Goal: Information Seeking & Learning: Find specific fact

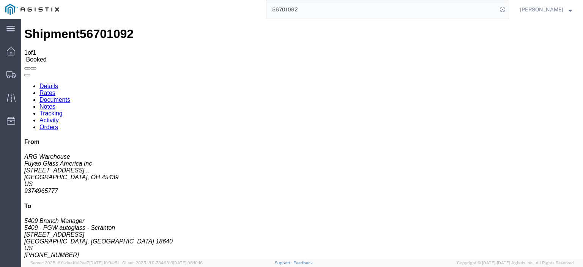
drag, startPoint x: 332, startPoint y: 12, endPoint x: 223, endPoint y: 9, distance: 109.3
click at [223, 9] on div "56701092" at bounding box center [286, 9] width 444 height 19
paste input "86"
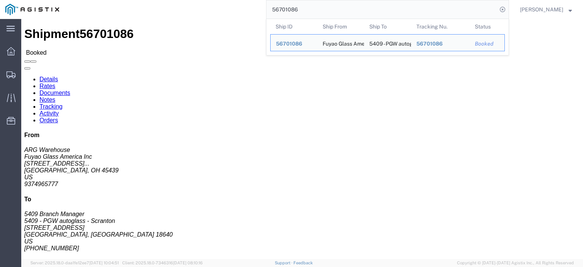
click div "References Bill Of Lading: 56701086 Purchase Order: FGA251000-4 /FGA251029-4 Ed…"
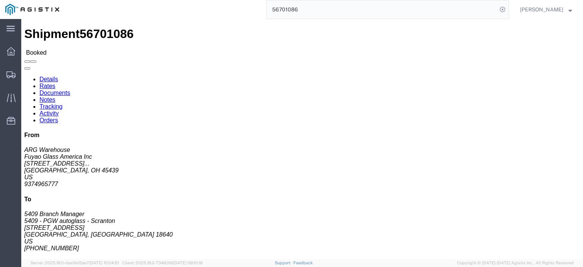
drag, startPoint x: 401, startPoint y: 88, endPoint x: 404, endPoint y: 91, distance: 4.9
click div "References Bill Of Lading: 56701086 Purchase Order: FGA251000-4 /FGA251029-4 Ed…"
drag, startPoint x: 372, startPoint y: 90, endPoint x: 351, endPoint y: 88, distance: 21.4
click b "FGA251000-4 /FGA251029-4"
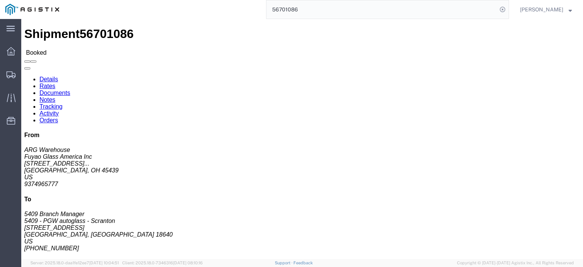
click b "FGA251000-4 /FGA251029-4"
drag, startPoint x: 358, startPoint y: 91, endPoint x: 364, endPoint y: 91, distance: 6.1
click b "FGA251000-4 /FGA251029-4"
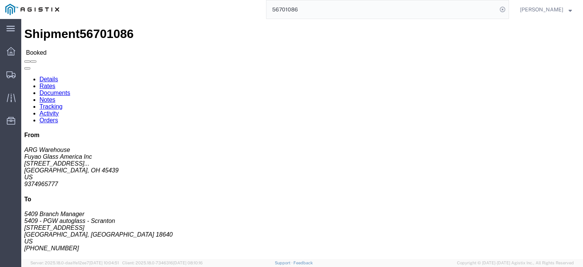
drag, startPoint x: 399, startPoint y: 90, endPoint x: 331, endPoint y: 91, distance: 68.3
click b "FGA251000-4 /FGA251029-4"
copy b "FGA251000-4 /FGA251029-4"
click span "56701086"
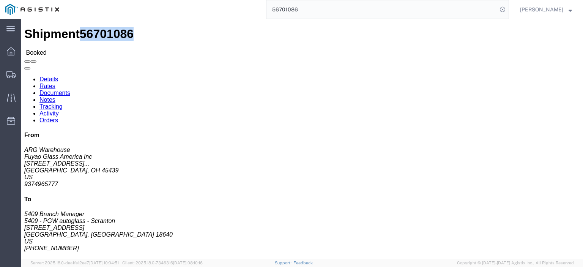
copy span "56701086"
click link "Rates"
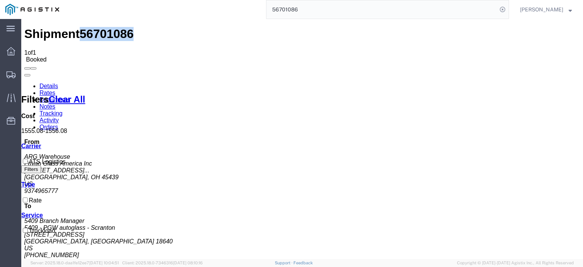
click at [55, 103] on link "Notes" at bounding box center [47, 106] width 16 height 6
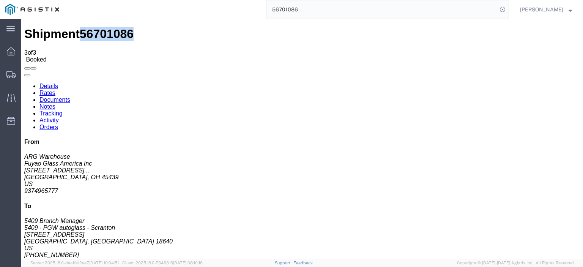
click at [50, 83] on link "Details" at bounding box center [48, 86] width 19 height 6
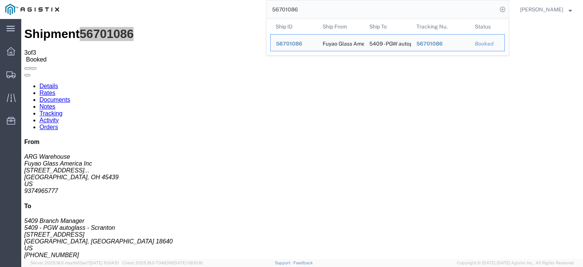
drag, startPoint x: 305, startPoint y: 10, endPoint x: 232, endPoint y: 12, distance: 72.5
click at [232, 12] on div "56701086 Ship ID Ship From Ship To Tracking Nu. Status Ship ID 56701086 Ship Fr…" at bounding box center [286, 9] width 444 height 19
paste input "78"
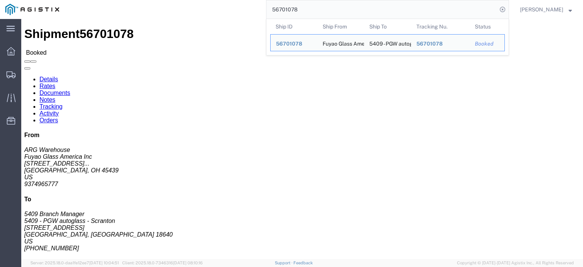
click link "Rates"
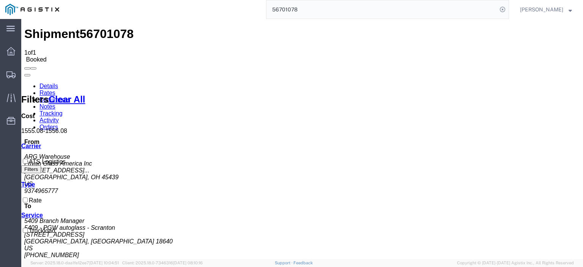
click at [50, 83] on link "Details" at bounding box center [48, 86] width 19 height 6
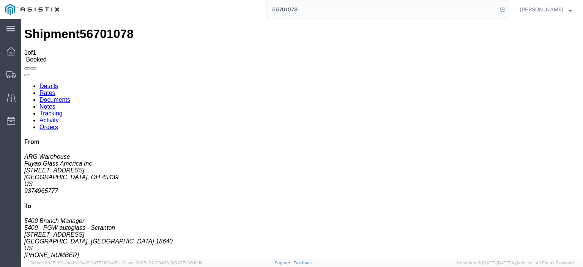
drag, startPoint x: 399, startPoint y: 89, endPoint x: 332, endPoint y: 90, distance: 66.8
click b "FGA251023-2/ FGA251091-3"
copy b "FGA251023-2/ FGA251091-3"
click span "56701078"
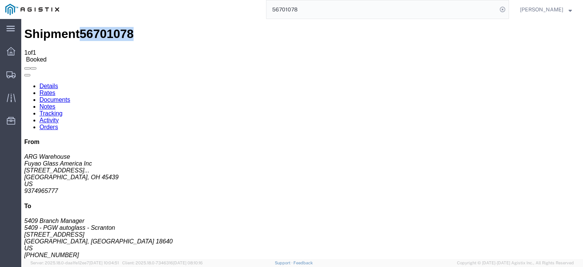
copy span "56701078"
drag, startPoint x: 325, startPoint y: 6, endPoint x: 228, endPoint y: 0, distance: 96.5
click at [228, 0] on html "main_menu Created with Sketch. Collapse Menu Dashboard Shipments Traffic Resour…" at bounding box center [291, 133] width 583 height 267
paste input "3162"
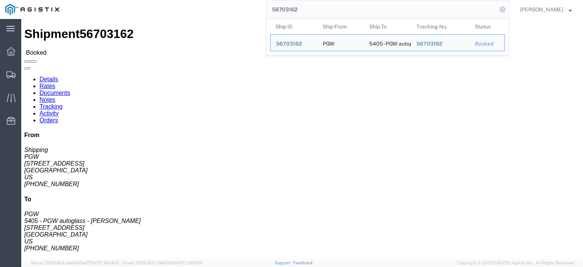
drag, startPoint x: 60, startPoint y: 90, endPoint x: 18, endPoint y: 85, distance: 42.8
click div "Ship From PGW (Shipping) [STREET_ADDRESS] [PHONE_NUMBER] [EMAIL_ADDRESS][DOMAIN…"
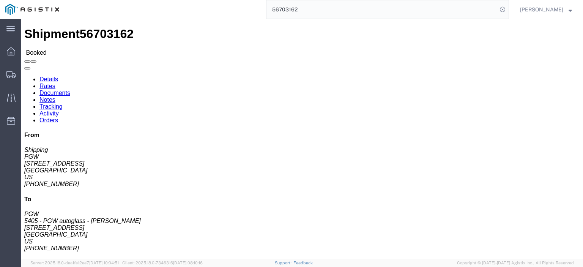
copy address "[STREET_ADDRESS]"
drag, startPoint x: 162, startPoint y: 88, endPoint x: 117, endPoint y: 88, distance: 45.5
click div "Ship To 5405 - PGW autoglass - [GEOGRAPHIC_DATA] (PGW) 5405 [STREET_ADDRESS] [P…"
copy address "[STREET_ADDRESS]"
drag, startPoint x: 128, startPoint y: 77, endPoint x: 106, endPoint y: 76, distance: 21.6
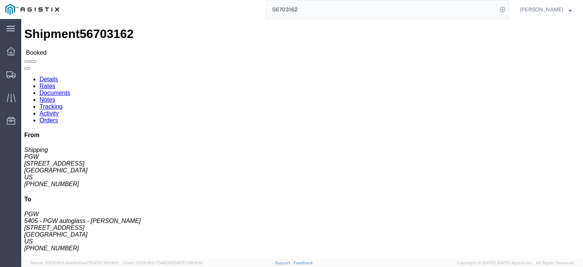
click div "Ship To 5405 - PGW autoglass - [GEOGRAPHIC_DATA] (PGW) 5405 [STREET_ADDRESS] [P…"
click address "5405 - PGW autoglass - [PERSON_NAME] (PGW) 5405 [STREET_ADDRESS] [PHONE_NUMBER]…"
drag, startPoint x: 125, startPoint y: 82, endPoint x: 106, endPoint y: 73, distance: 20.9
click div "Ship To 5405 - PGW autoglass - [GEOGRAPHIC_DATA] (PGW) 5405 [STREET_ADDRESS] [P…"
copy address "5405 - PGW autoglass - [PERSON_NAME] (PGW) 5405"
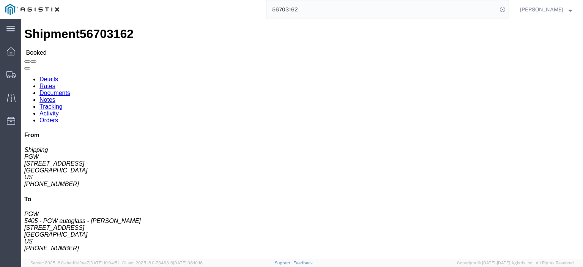
drag, startPoint x: 177, startPoint y: 96, endPoint x: 107, endPoint y: 95, distance: 70.5
click div "Ship To 5405 - PGW autoglass - [GEOGRAPHIC_DATA] (PGW) 5405 [STREET_ADDRESS] [P…"
copy address "[GEOGRAPHIC_DATA]"
drag, startPoint x: 186, startPoint y: 119, endPoint x: 110, endPoint y: 121, distance: 76.3
click address "5405 - PGW autoglass - [PERSON_NAME] (PGW) 5405 [STREET_ADDRESS] [PHONE_NUMBER]…"
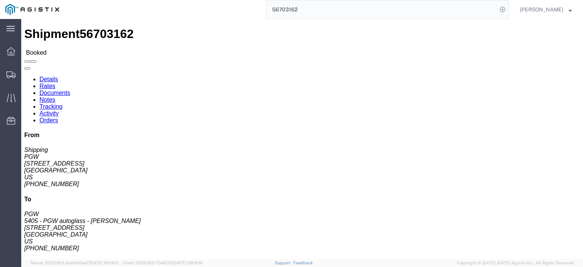
drag, startPoint x: 117, startPoint y: 119, endPoint x: 160, endPoint y: 123, distance: 43.7
click div "Ship To 5405 - PGW autoglass - [GEOGRAPHIC_DATA] (PGW) 5405 [STREET_ADDRESS] [P…"
copy address "[EMAIL_ADDRESS][DOMAIN_NAME]"
drag, startPoint x: 144, startPoint y: 111, endPoint x: 108, endPoint y: 108, distance: 36.1
click div "Ship To 5405 - PGW autoglass - [GEOGRAPHIC_DATA] (PGW) 5405 [STREET_ADDRESS] [P…"
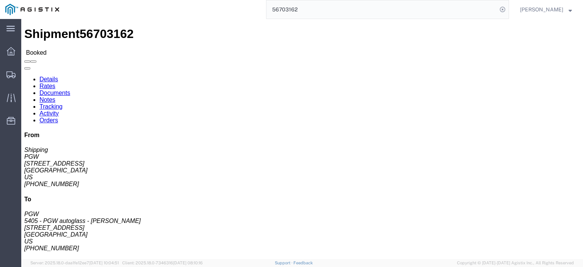
copy address "[PHONE_NUMBER]"
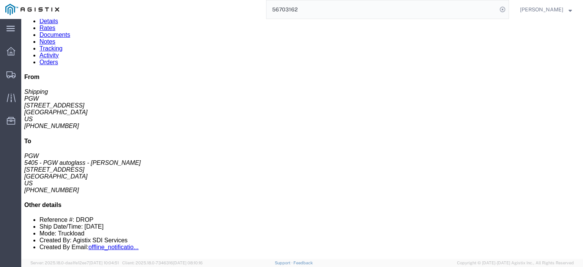
scroll to position [76, 0]
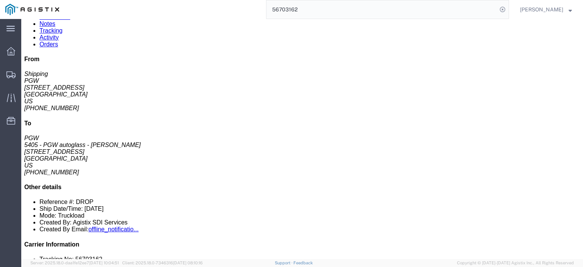
click address "PGW (Shipping) [STREET_ADDRESS] [PHONE_NUMBER] [EMAIL_ADDRESS][DOMAIN_NAME]"
click link "Rates"
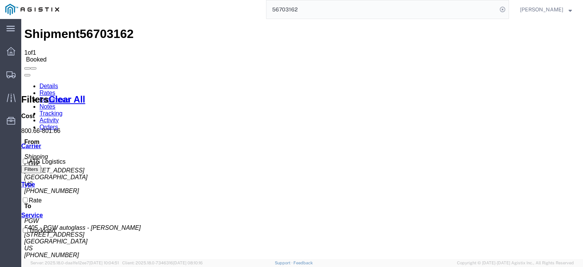
drag, startPoint x: 327, startPoint y: 11, endPoint x: 156, endPoint y: 6, distance: 170.4
click at [160, 7] on div "56703162" at bounding box center [286, 9] width 444 height 19
paste input "4"
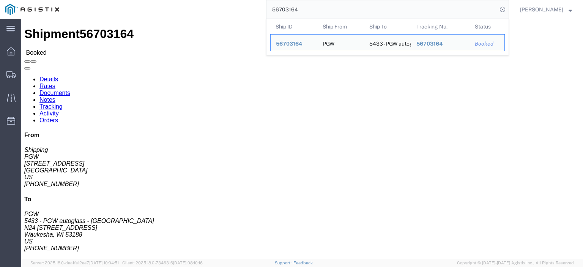
drag, startPoint x: 58, startPoint y: 92, endPoint x: 6, endPoint y: 88, distance: 52.1
click div "Ship From PGW (Shipping) [STREET_ADDRESS] [PHONE_NUMBER] [EMAIL_ADDRESS][DOMAIN…"
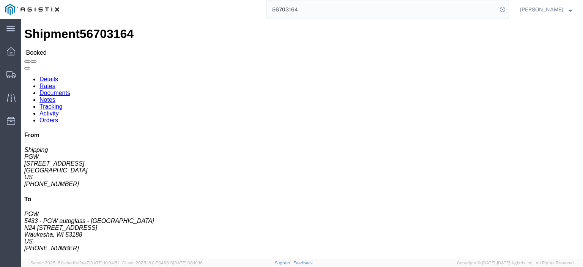
drag, startPoint x: 182, startPoint y: 88, endPoint x: 110, endPoint y: 88, distance: 72.1
click div "Ship To 5433 - PGW autoglass - [GEOGRAPHIC_DATA] (PGW) 5433 N24 [STREET_ADDRESS…"
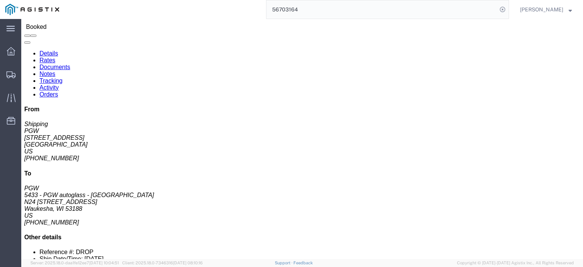
scroll to position [38, 0]
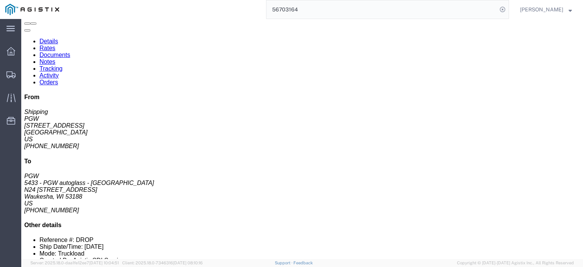
click link "Rates"
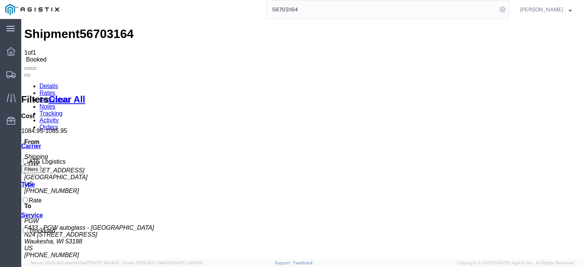
click at [55, 103] on link "Notes" at bounding box center [47, 106] width 16 height 6
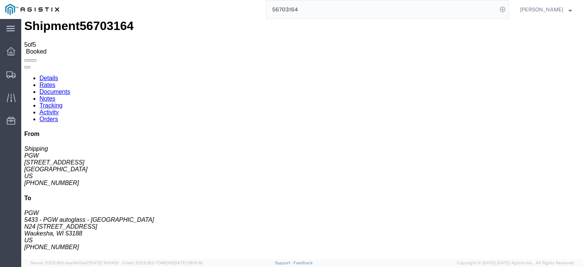
scroll to position [13, 0]
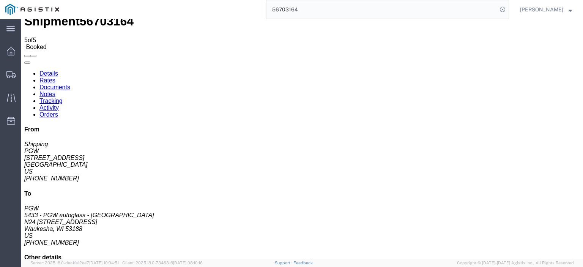
click at [50, 70] on link "Details" at bounding box center [48, 73] width 19 height 6
drag, startPoint x: 55, startPoint y: 77, endPoint x: -2, endPoint y: 79, distance: 56.9
click html "Shipment 56703164 5 of 5 Booked Details Rates Documents Notes Tracking Activity…"
drag, startPoint x: 185, startPoint y: 75, endPoint x: 108, endPoint y: 77, distance: 77.4
click div "Ship To 5433 - PGW autoglass - [GEOGRAPHIC_DATA] (PGW) 5433 N24 [STREET_ADDRESS…"
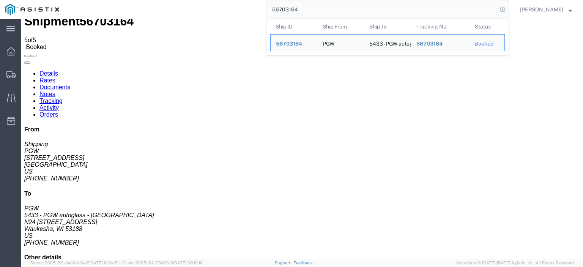
drag, startPoint x: 324, startPoint y: 8, endPoint x: 198, endPoint y: 4, distance: 125.6
click at [199, 5] on div "56703164 Ship ID Ship From Ship To Tracking Nu. Status Ship ID 56703164 Ship Fr…" at bounding box center [286, 9] width 444 height 19
paste input "[STREET_ADDRESS]"
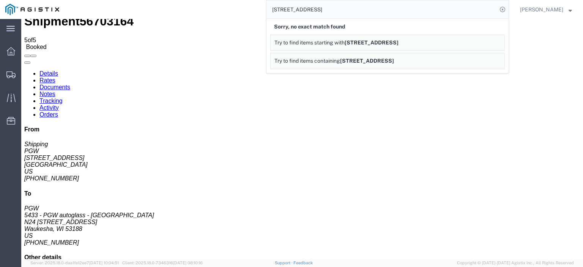
drag, startPoint x: 342, startPoint y: 6, endPoint x: 250, endPoint y: 6, distance: 91.4
click at [250, 6] on div "[STREET_ADDRESS], no exact match found Try to find items starting with [STREET_…" at bounding box center [286, 9] width 444 height 19
paste input "56703189"
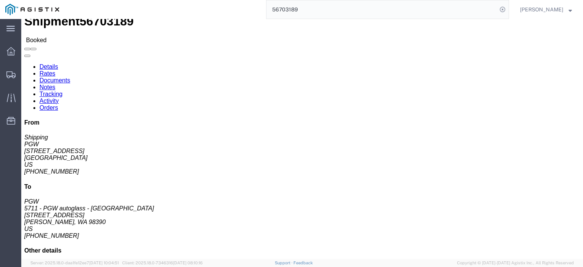
drag, startPoint x: 141, startPoint y: 72, endPoint x: 109, endPoint y: 73, distance: 31.9
click div "Ship To 5711 - PGW autoglass - [GEOGRAPHIC_DATA] (PGW) 5711 [STREET_ADDRESS][PE…"
drag, startPoint x: 72, startPoint y: 78, endPoint x: 9, endPoint y: 75, distance: 62.7
click div "Ship From PGW (Shipping) 5407 [STREET_ADDRESS] [PHONE_NUMBER] [EMAIL_ADDRESS][D…"
click link "Rates"
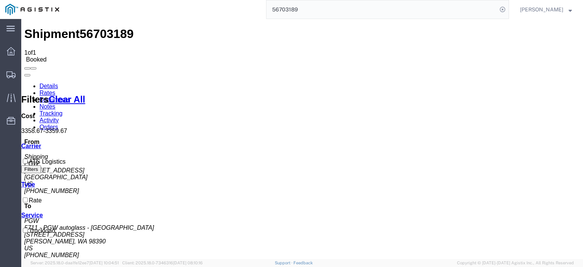
click at [55, 103] on link "Notes" at bounding box center [47, 106] width 16 height 6
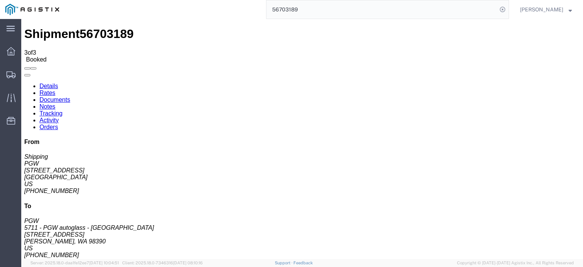
drag, startPoint x: 299, startPoint y: 2, endPoint x: 251, endPoint y: 7, distance: 47.7
click at [252, 8] on div "56703189" at bounding box center [286, 9] width 444 height 19
paste input "5"
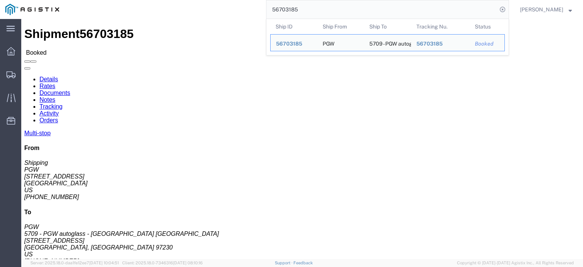
drag, startPoint x: 31, startPoint y: 90, endPoint x: 10, endPoint y: 90, distance: 20.9
click div "Shipment Detail Multi-stop Ship From PGW (Shipping) 5407 [STREET_ADDRESS] [PHON…"
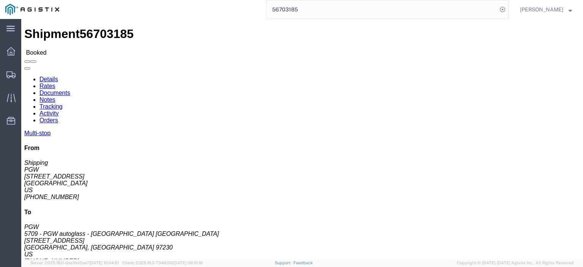
drag, startPoint x: 177, startPoint y: 90, endPoint x: 120, endPoint y: 90, distance: 57.3
click address "5709 - PGW autoglass - [GEOGRAPHIC_DATA] [GEOGRAPHIC_DATA] (PGW) 5709 [STREET_A…"
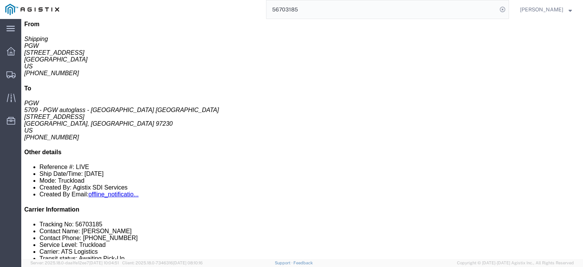
scroll to position [106, 0]
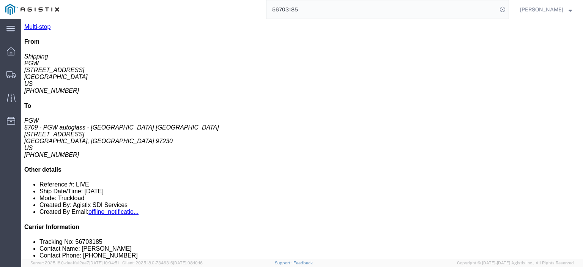
drag, startPoint x: 140, startPoint y: 116, endPoint x: 83, endPoint y: 119, distance: 56.2
click td "5734 - PGW autoglass - [GEOGRAPHIC_DATA] [STREET_ADDRESS]"
click link "Rates"
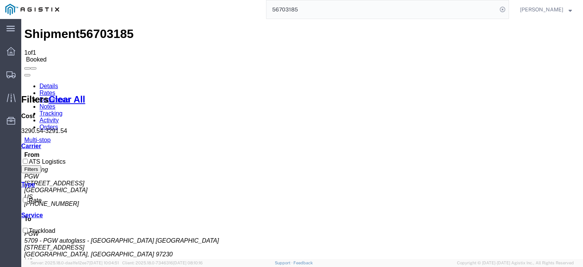
click at [55, 103] on link "Notes" at bounding box center [47, 106] width 16 height 6
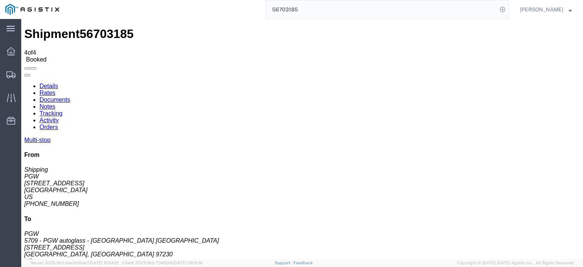
drag, startPoint x: 212, startPoint y: 166, endPoint x: 260, endPoint y: 158, distance: 48.0
drag, startPoint x: 330, startPoint y: 9, endPoint x: 308, endPoint y: 10, distance: 22.8
click at [311, 9] on input "56703185" at bounding box center [381, 9] width 231 height 18
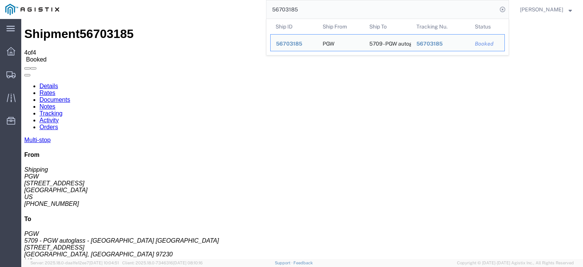
paste input "56699299"
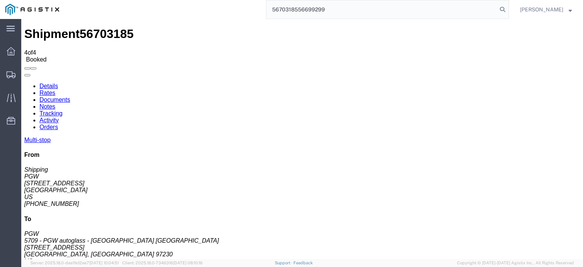
click at [308, 10] on input "5670318556699299" at bounding box center [381, 9] width 231 height 18
paste input "search"
type input "56699299"
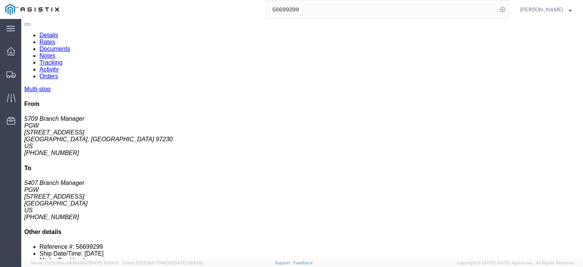
scroll to position [76, 0]
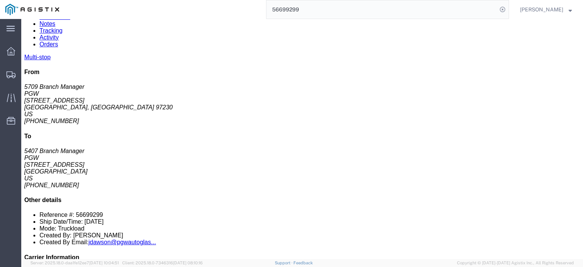
drag, startPoint x: 292, startPoint y: 159, endPoint x: 264, endPoint y: 158, distance: 28.1
click div "Email: [EMAIL_ADDRESS][DOMAIN_NAME]"
